Goal: Information Seeking & Learning: Learn about a topic

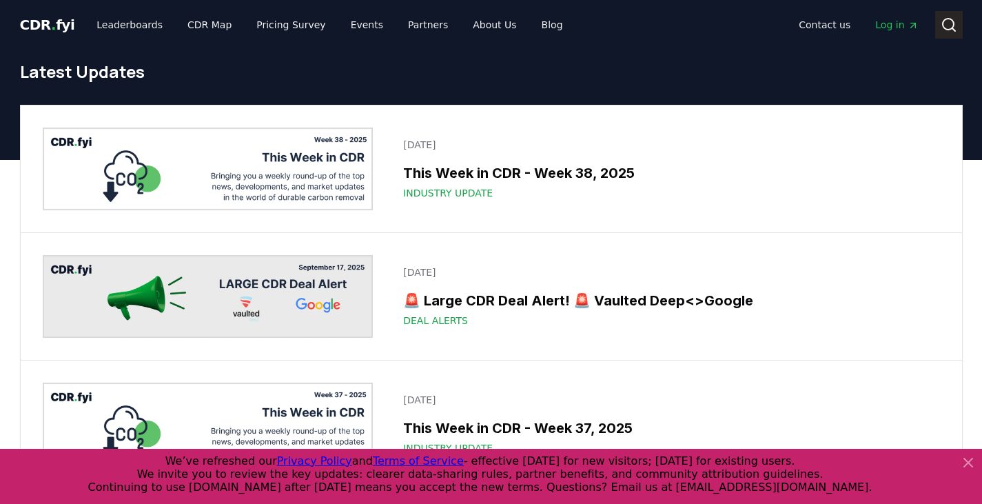
click at [949, 32] on icon at bounding box center [949, 25] width 17 height 17
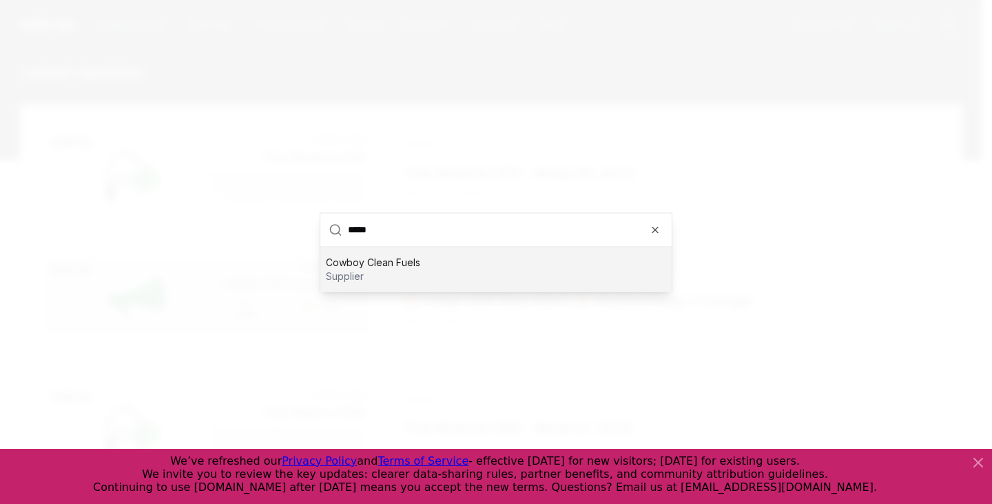
type input "*****"
click at [420, 269] on div "Cowboy Clean Fuels supplier" at bounding box center [495, 269] width 351 height 44
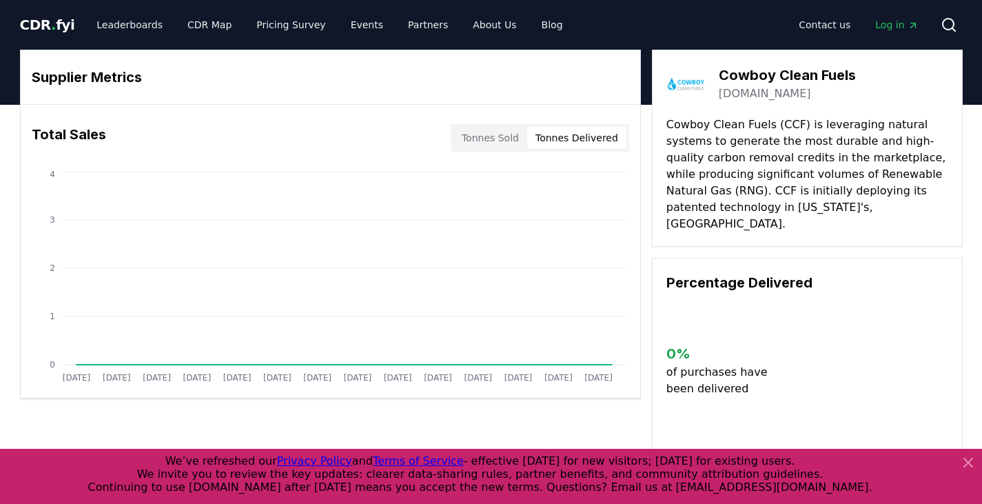
click at [582, 145] on button "Tonnes Delivered" at bounding box center [576, 138] width 99 height 22
click at [502, 132] on button "Tonnes Sold" at bounding box center [490, 138] width 74 height 22
click at [710, 211] on p "Cowboy Clean Fuels (CCF) is leveraging natural systems to generate the most dur…" at bounding box center [807, 174] width 282 height 116
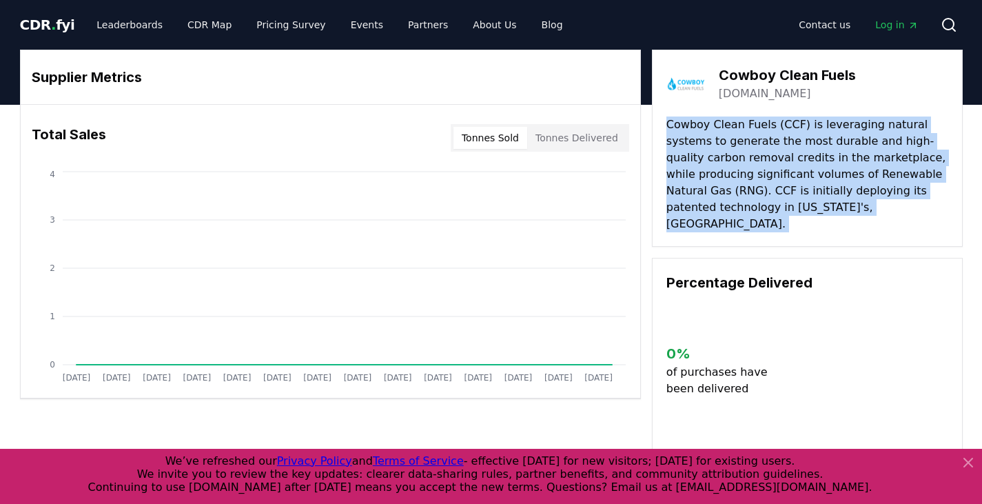
click at [710, 211] on p "Cowboy Clean Fuels (CCF) is leveraging natural systems to generate the most dur…" at bounding box center [807, 174] width 282 height 116
click at [741, 206] on p "Cowboy Clean Fuels (CCF) is leveraging natural systems to generate the most dur…" at bounding box center [807, 174] width 282 height 116
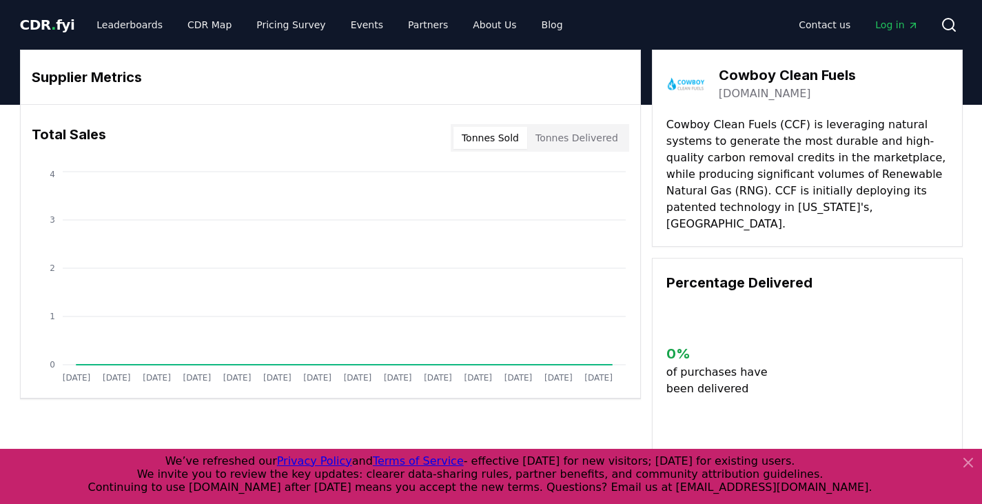
scroll to position [1, 0]
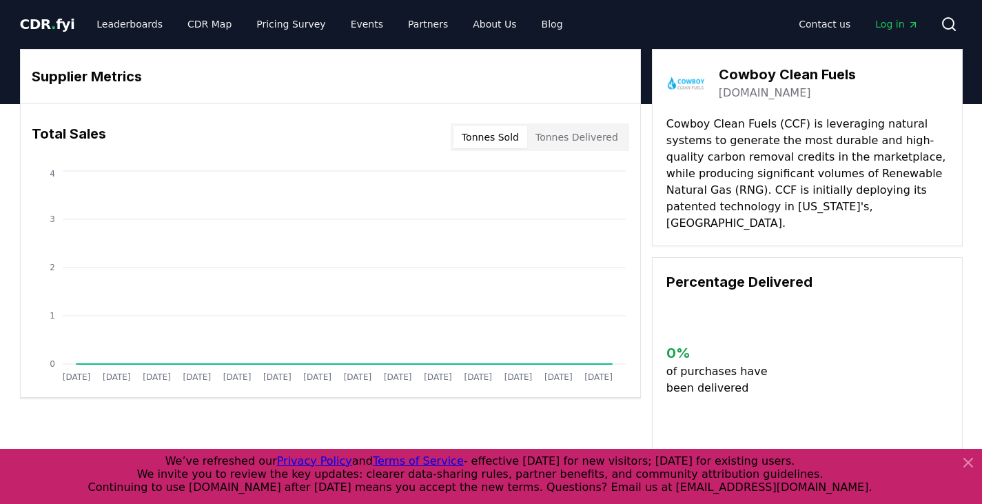
click at [767, 150] on p "Cowboy Clean Fuels (CCF) is leveraging natural systems to generate the most dur…" at bounding box center [807, 174] width 282 height 116
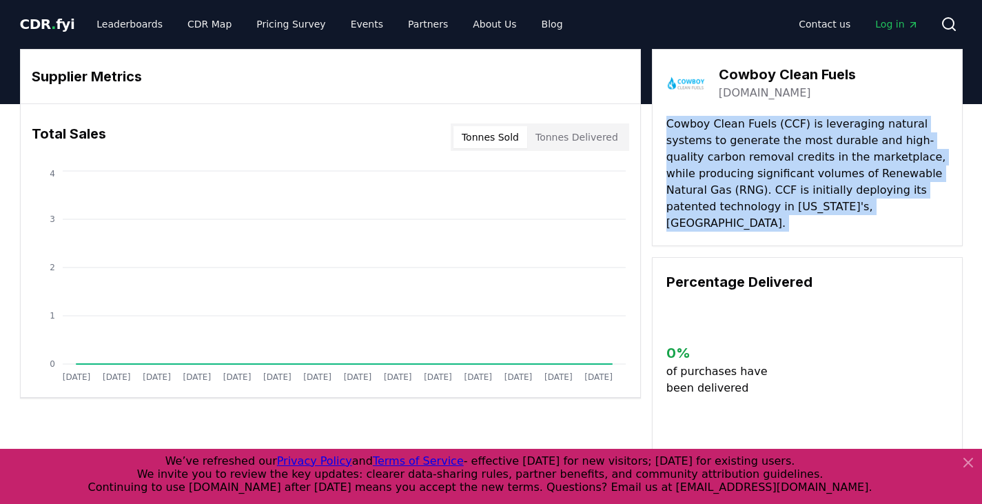
click at [767, 150] on p "Cowboy Clean Fuels (CCF) is leveraging natural systems to generate the most dur…" at bounding box center [807, 174] width 282 height 116
click at [773, 153] on p "Cowboy Clean Fuels (CCF) is leveraging natural systems to generate the most dur…" at bounding box center [807, 174] width 282 height 116
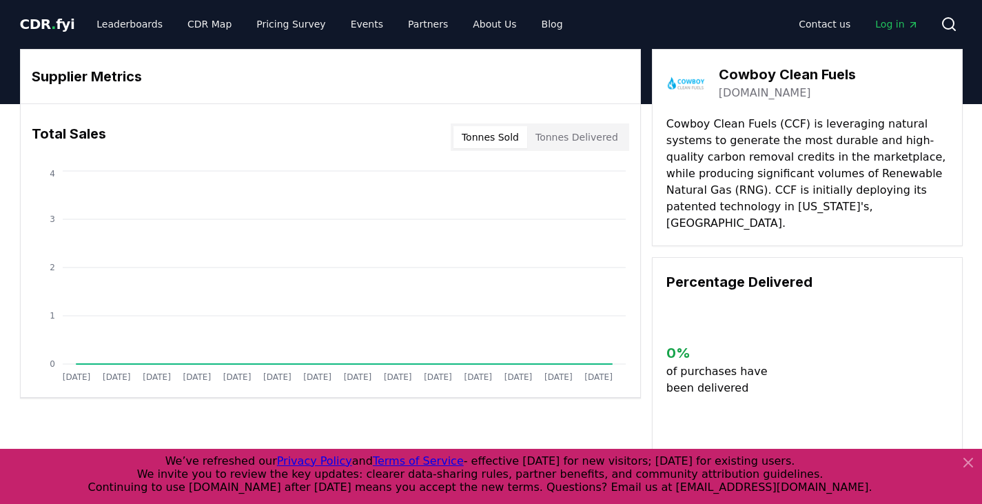
click at [750, 161] on p "Cowboy Clean Fuels (CCF) is leveraging natural systems to generate the most dur…" at bounding box center [807, 174] width 282 height 116
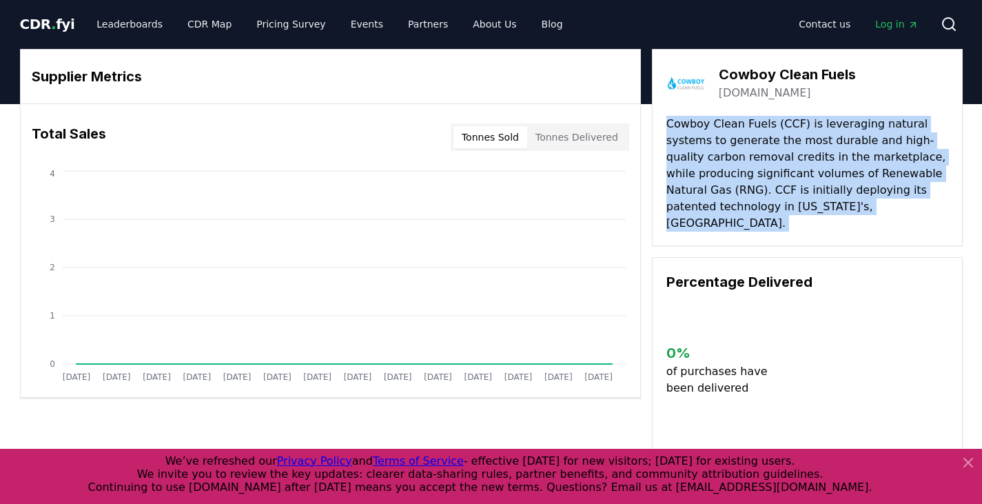
click at [750, 161] on p "Cowboy Clean Fuels (CCF) is leveraging natural systems to generate the most dur…" at bounding box center [807, 174] width 282 height 116
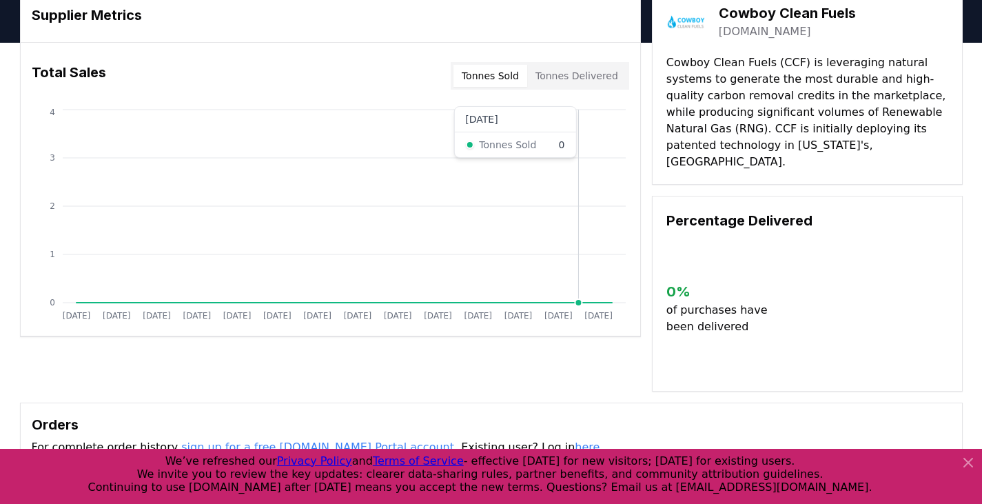
scroll to position [0, 0]
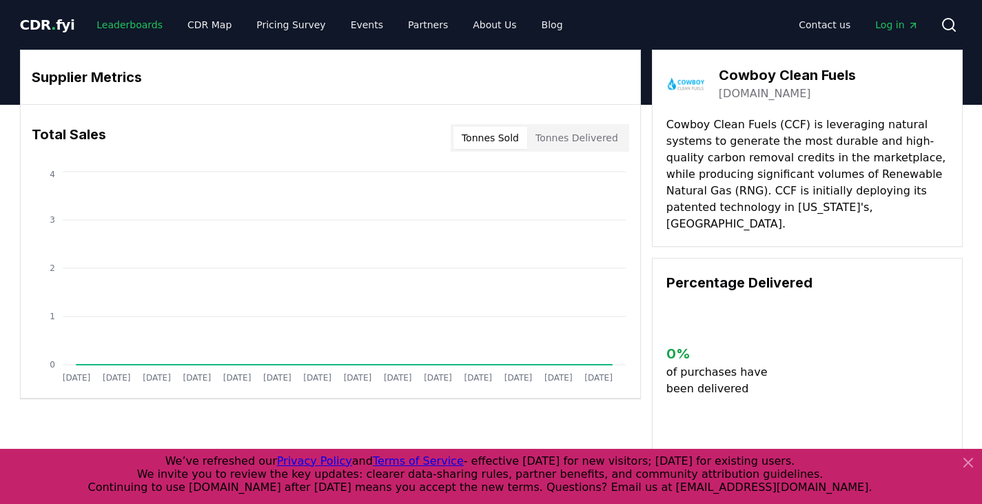
click at [116, 22] on link "Leaderboards" at bounding box center [129, 24] width 88 height 25
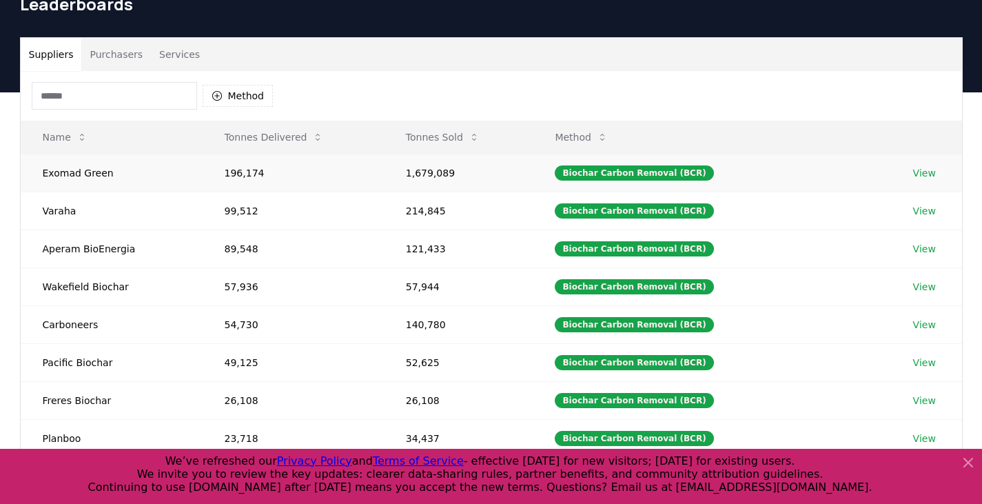
scroll to position [69, 0]
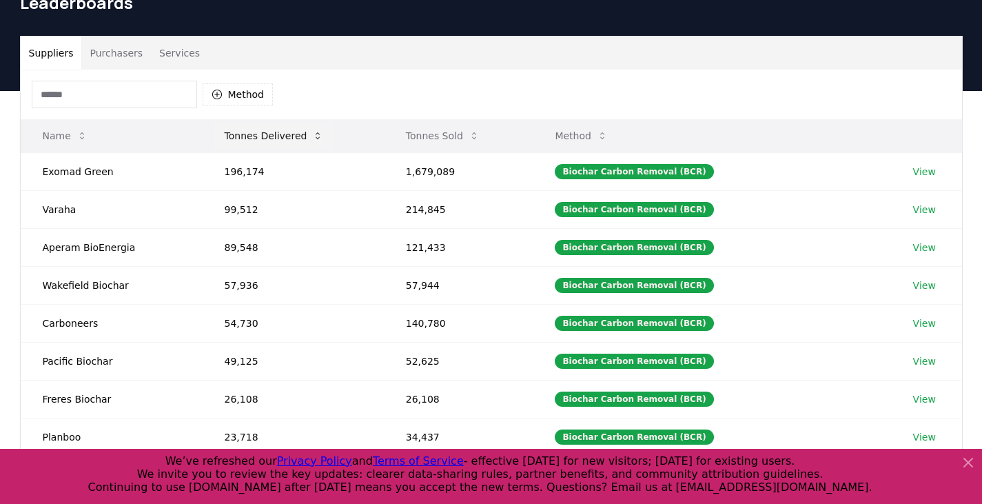
click at [254, 133] on button "Tonnes Delivered" at bounding box center [274, 136] width 121 height 28
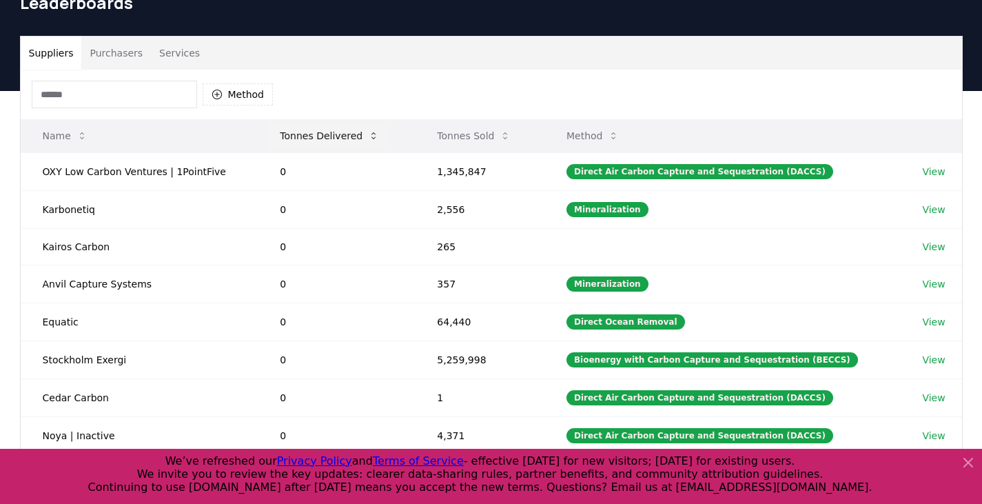
click at [316, 135] on button "Tonnes Delivered" at bounding box center [329, 136] width 121 height 28
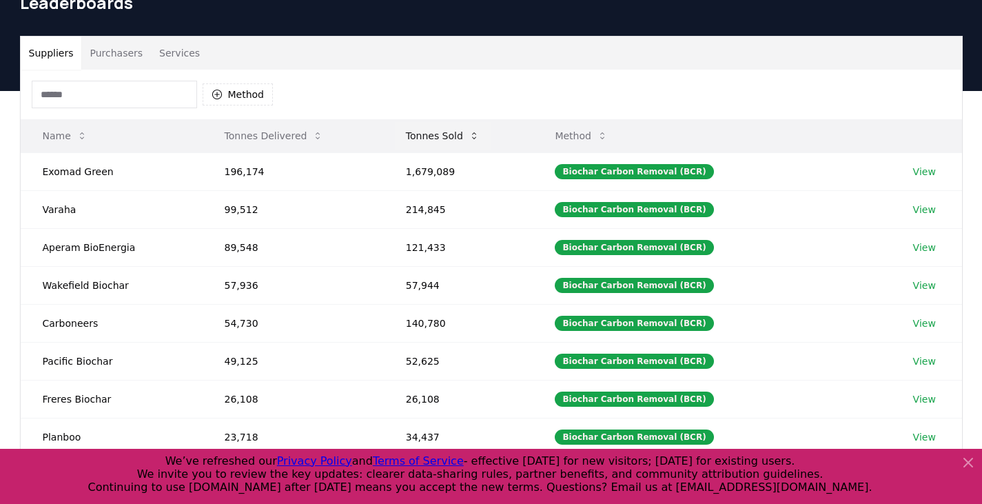
click at [440, 139] on button "Tonnes Sold" at bounding box center [443, 136] width 96 height 28
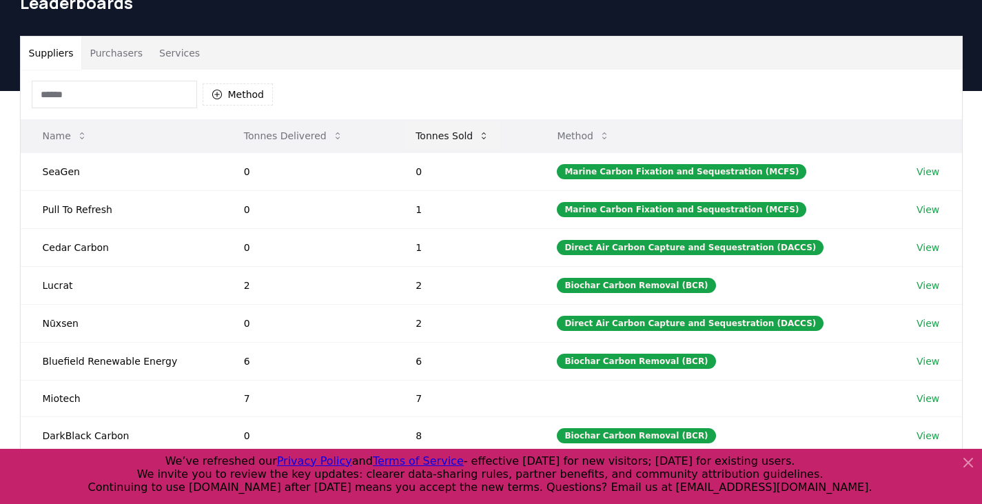
click at [440, 139] on button "Tonnes Sold" at bounding box center [452, 136] width 96 height 28
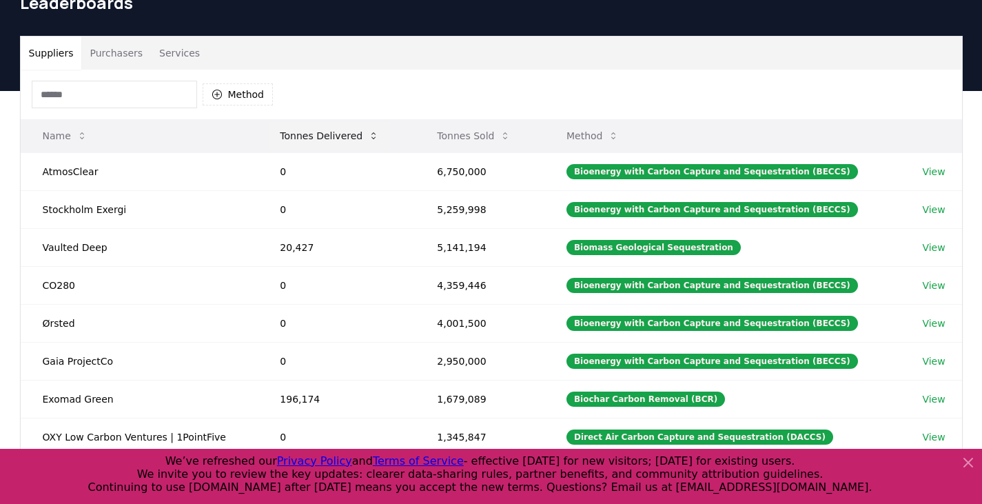
click at [328, 136] on button "Tonnes Delivered" at bounding box center [329, 136] width 121 height 28
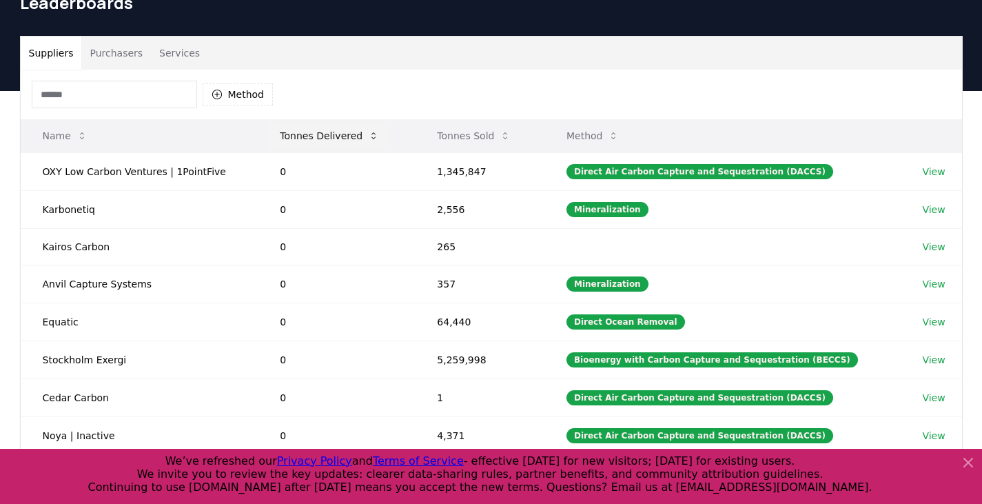
click at [330, 136] on button "Tonnes Delivered" at bounding box center [329, 136] width 121 height 28
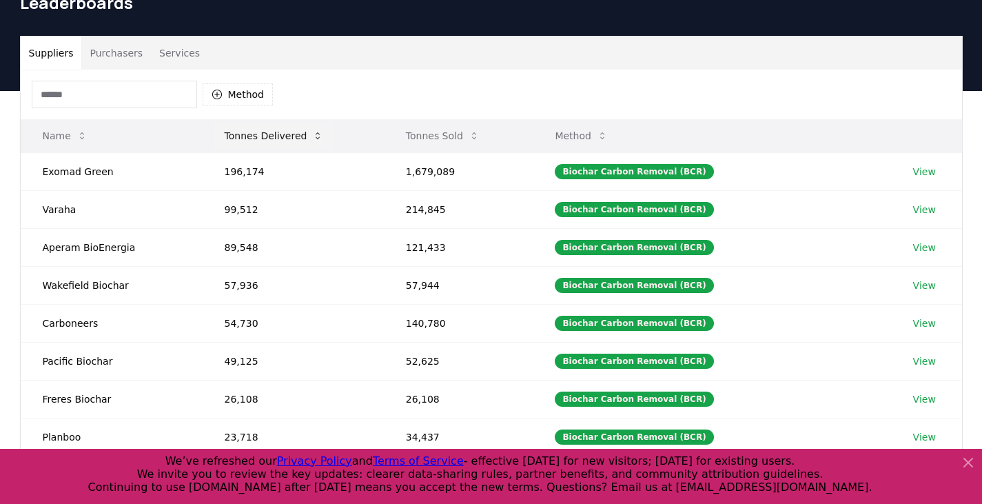
scroll to position [30, 0]
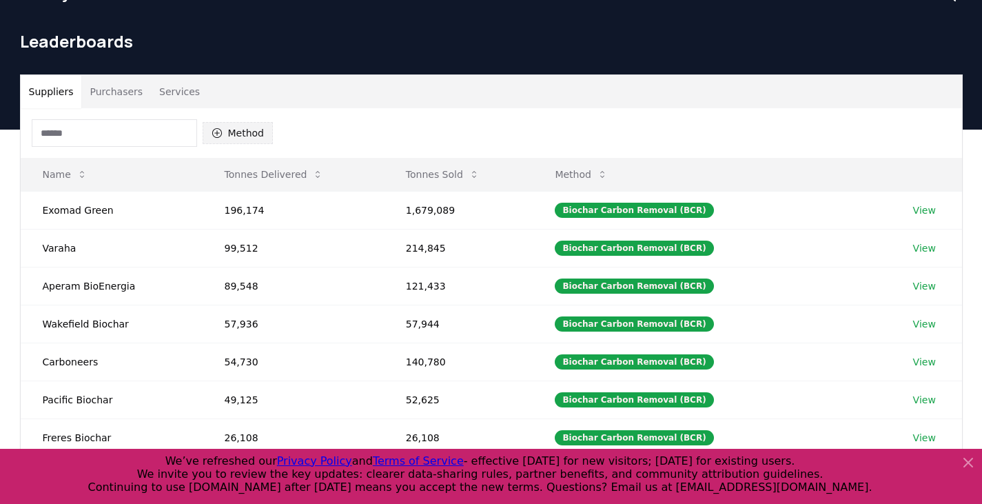
click at [225, 134] on button "Method" at bounding box center [238, 133] width 71 height 22
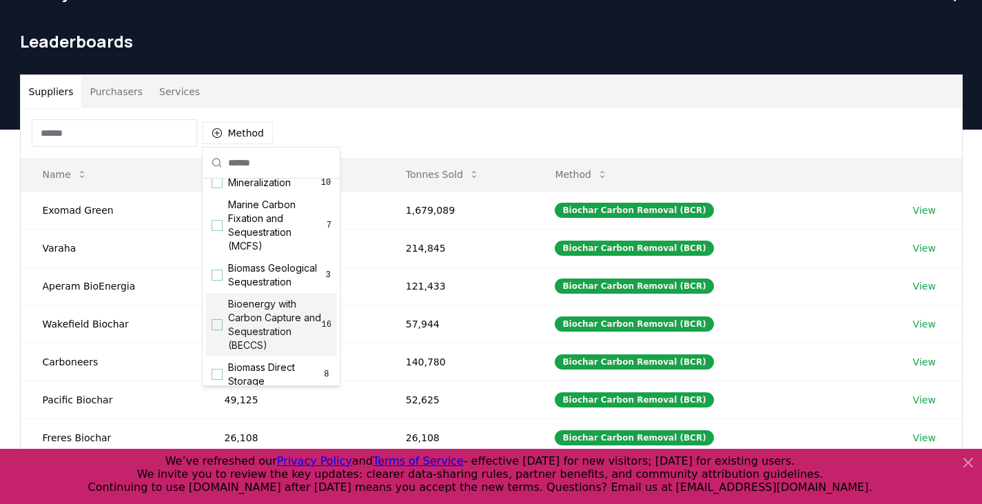
scroll to position [0, 0]
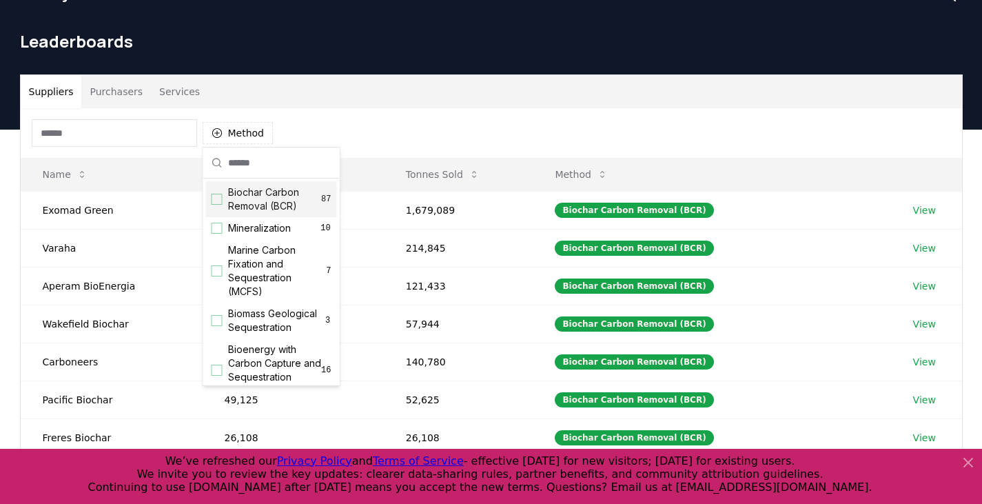
click at [400, 147] on div "Method" at bounding box center [491, 133] width 941 height 50
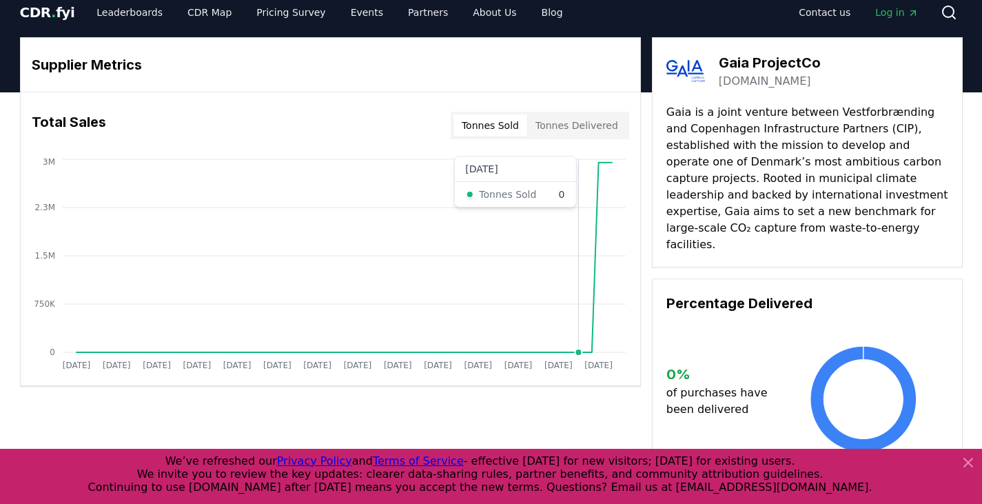
scroll to position [6, 0]
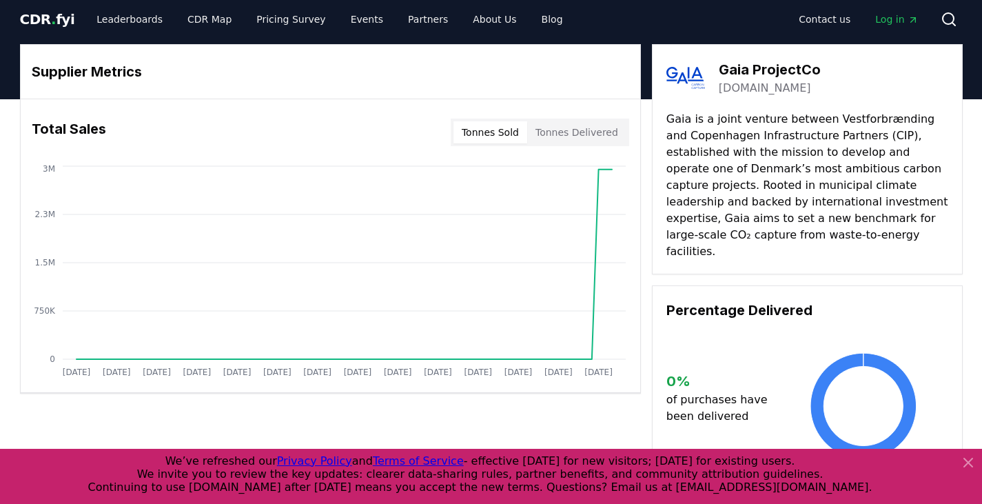
click at [802, 126] on p "Gaia is a joint venture between Vestforbrænding and Copenhagen Infrastructure P…" at bounding box center [807, 185] width 282 height 149
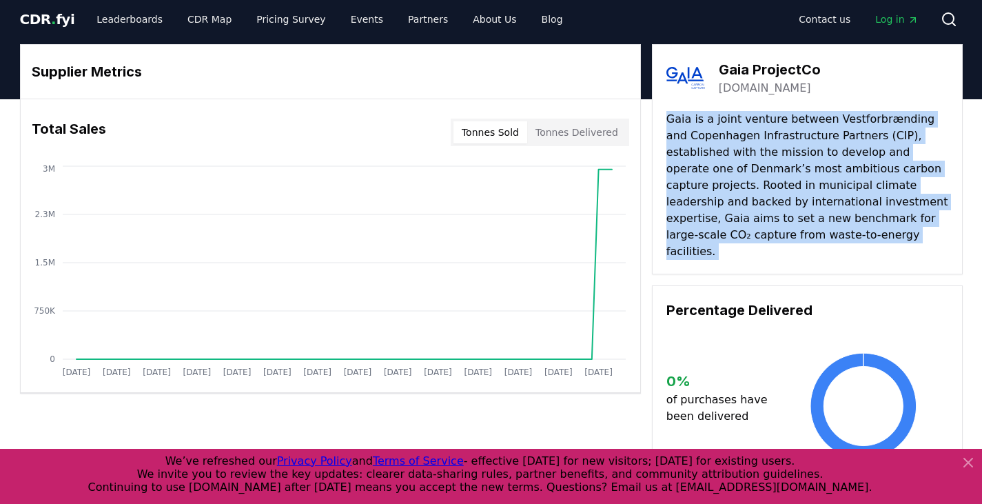
click at [802, 126] on p "Gaia is a joint venture between Vestforbrænding and Copenhagen Infrastructure P…" at bounding box center [807, 185] width 282 height 149
click at [746, 153] on p "Gaia is a joint venture between Vestforbrænding and Copenhagen Infrastructure P…" at bounding box center [807, 185] width 282 height 149
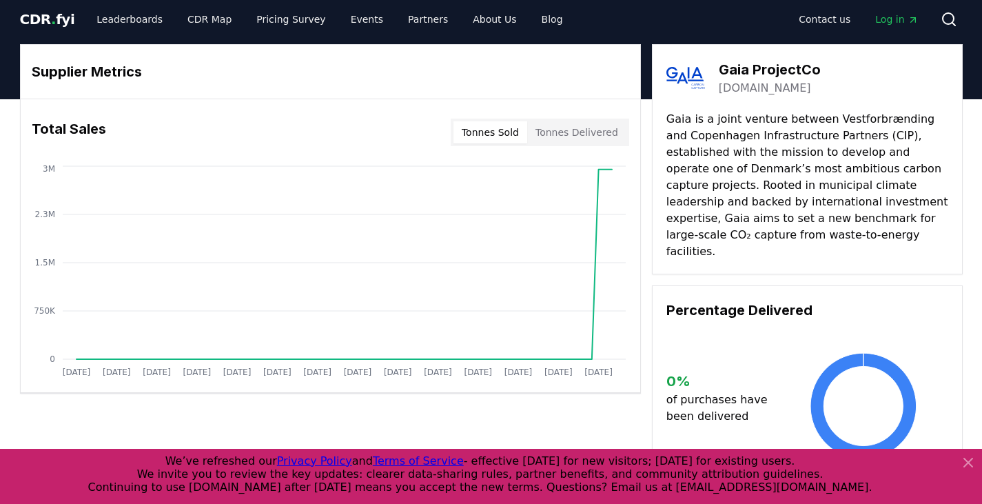
click at [865, 204] on p "Gaia is a joint venture between Vestforbrænding and Copenhagen Infrastructure P…" at bounding box center [807, 185] width 282 height 149
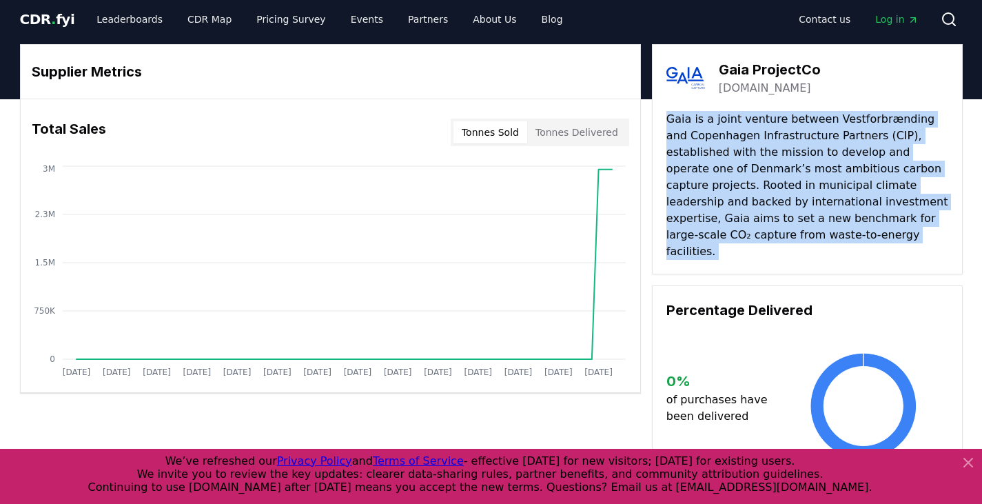
click at [865, 204] on p "Gaia is a joint venture between Vestforbrænding and Copenhagen Infrastructure P…" at bounding box center [807, 185] width 282 height 149
click at [679, 194] on p "Gaia is a joint venture between Vestforbrænding and Copenhagen Infrastructure P…" at bounding box center [807, 185] width 282 height 149
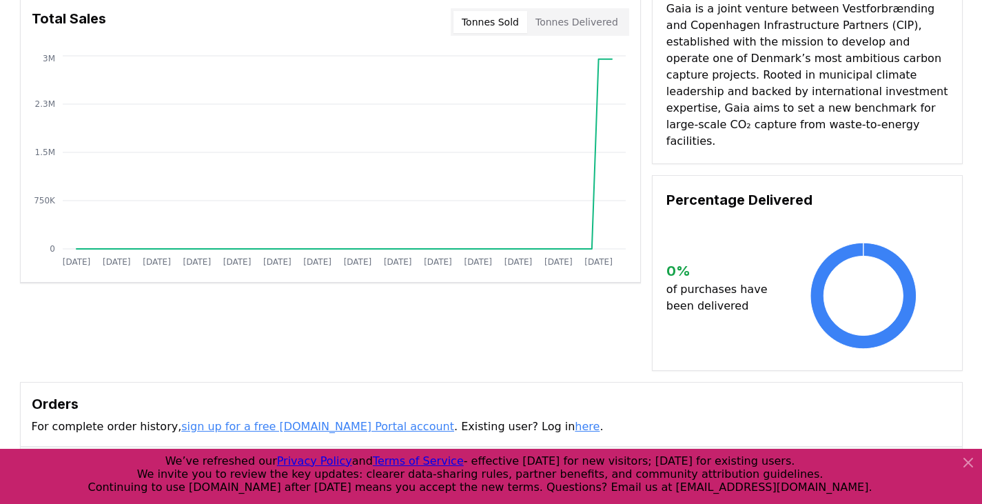
scroll to position [378, 0]
